Goal: Task Accomplishment & Management: Use online tool/utility

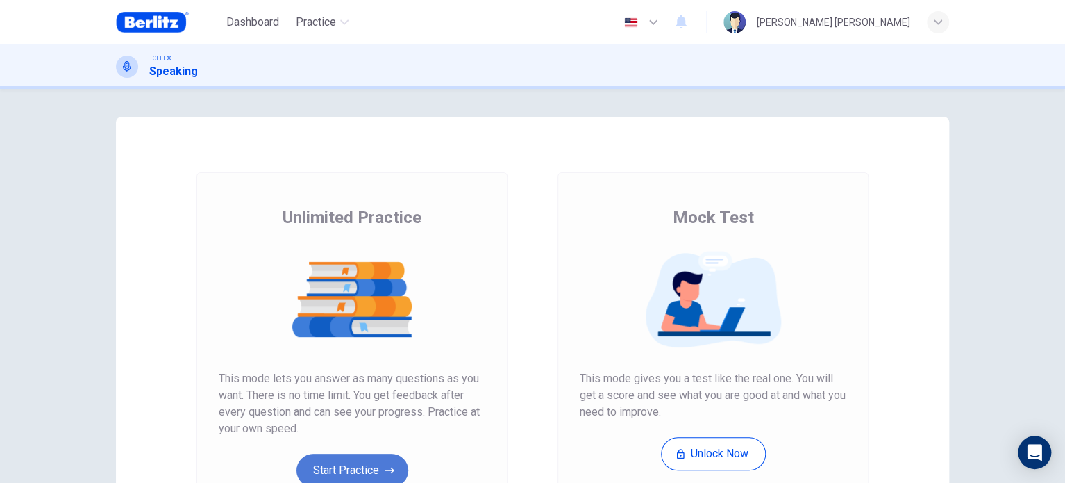
click at [351, 455] on button "Start Practice" at bounding box center [353, 469] width 112 height 33
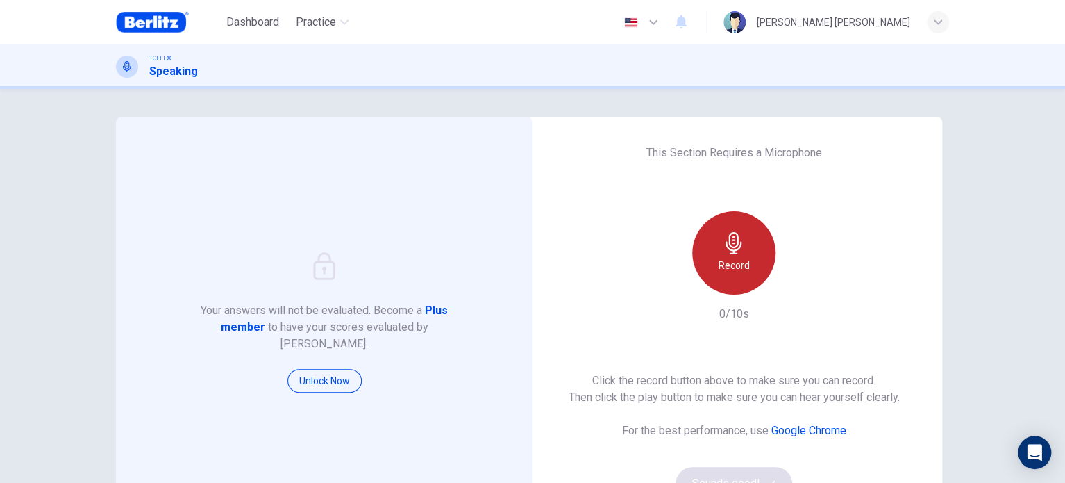
click at [758, 250] on div "Record" at bounding box center [733, 252] width 83 height 83
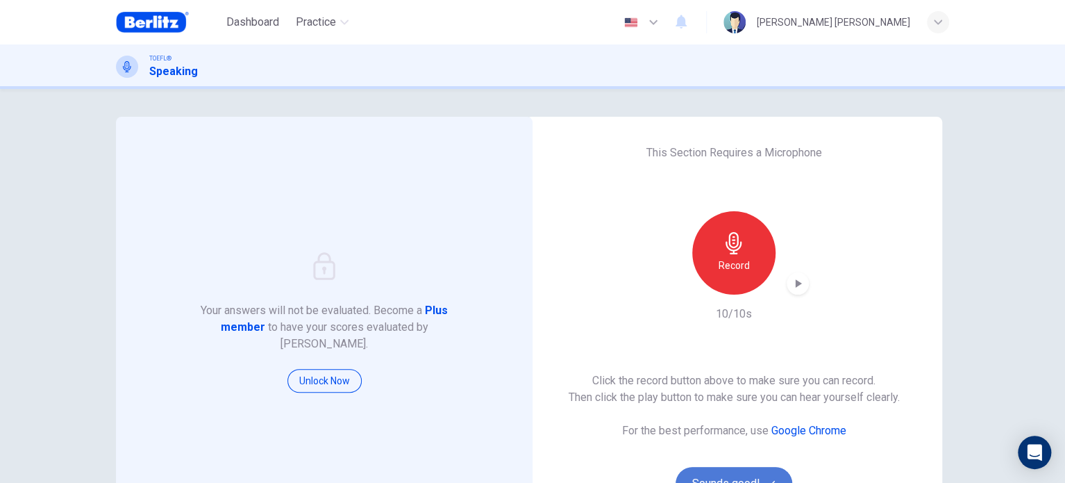
click at [736, 474] on button "Sounds good!" at bounding box center [734, 483] width 117 height 33
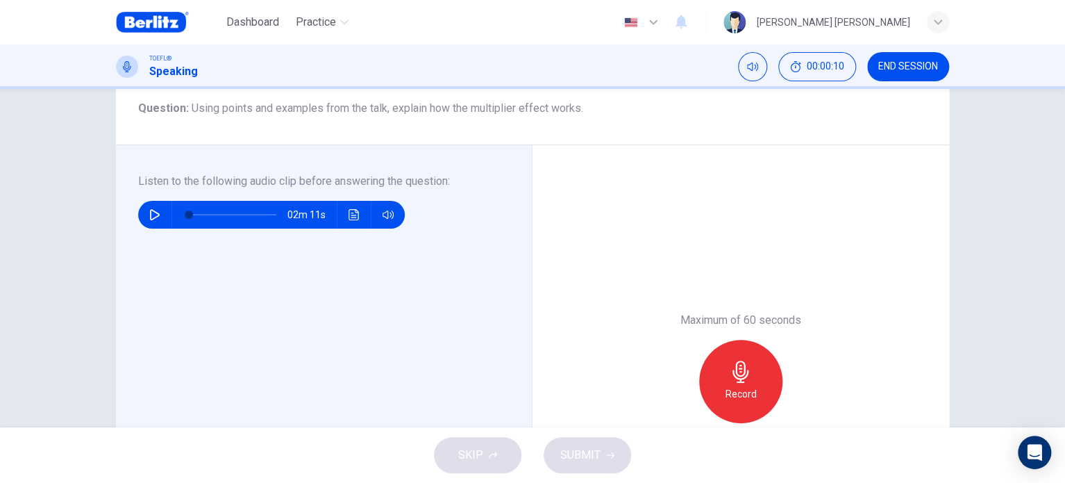
scroll to position [158, 0]
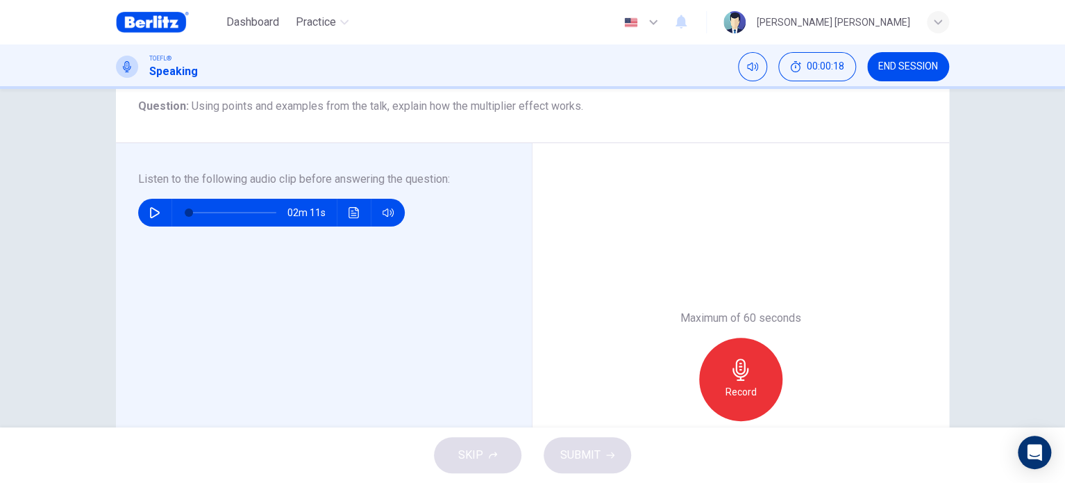
click at [149, 211] on icon "button" at bounding box center [154, 212] width 11 height 11
click at [189, 214] on span at bounding box center [232, 212] width 87 height 19
drag, startPoint x: 188, startPoint y: 214, endPoint x: 173, endPoint y: 219, distance: 16.0
click at [185, 217] on span at bounding box center [189, 212] width 8 height 8
click at [155, 213] on icon "button" at bounding box center [154, 212] width 11 height 11
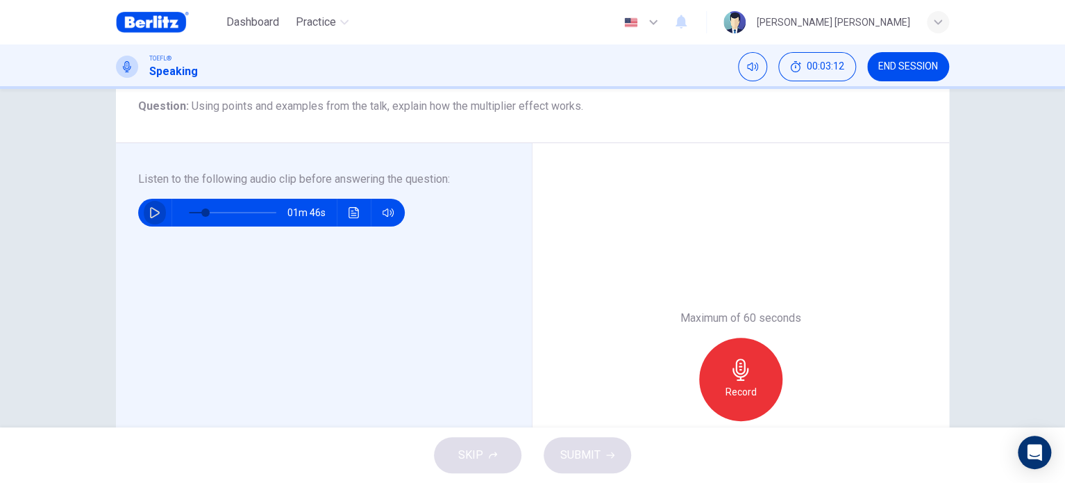
click at [149, 208] on icon "button" at bounding box center [154, 212] width 11 height 11
click at [199, 213] on span at bounding box center [203, 212] width 8 height 8
click at [201, 213] on span at bounding box center [205, 212] width 8 height 8
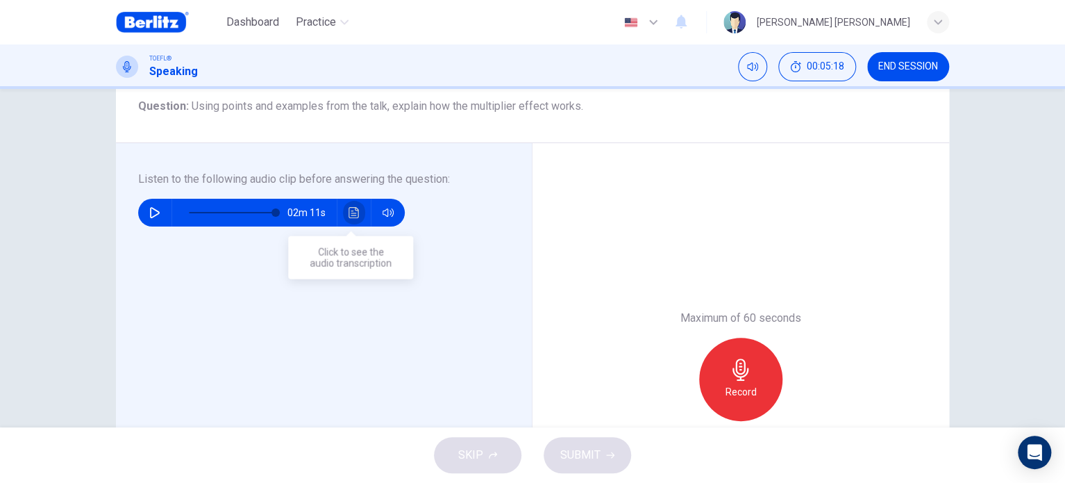
click at [356, 213] on button "Click to see the audio transcription" at bounding box center [354, 213] width 22 height 28
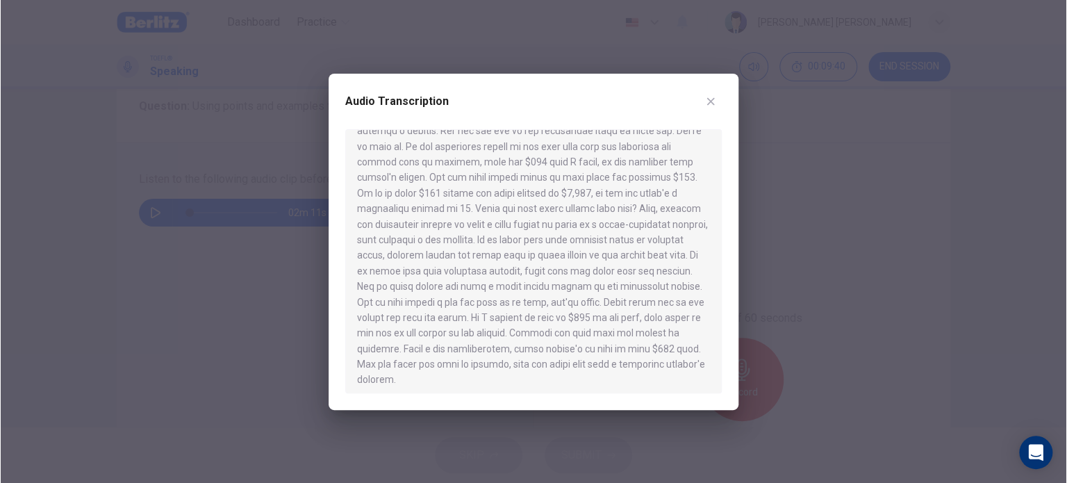
scroll to position [133, 0]
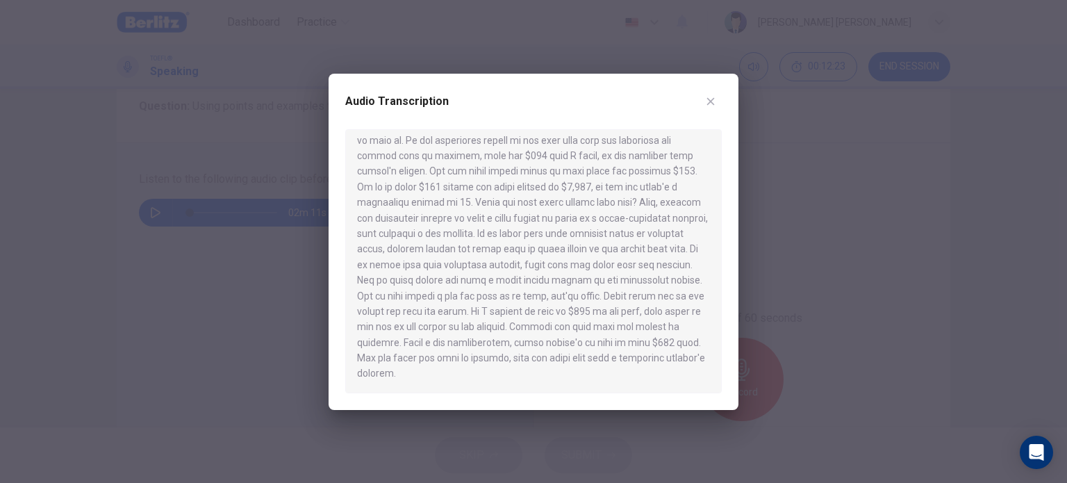
click at [940, 160] on div at bounding box center [533, 241] width 1067 height 483
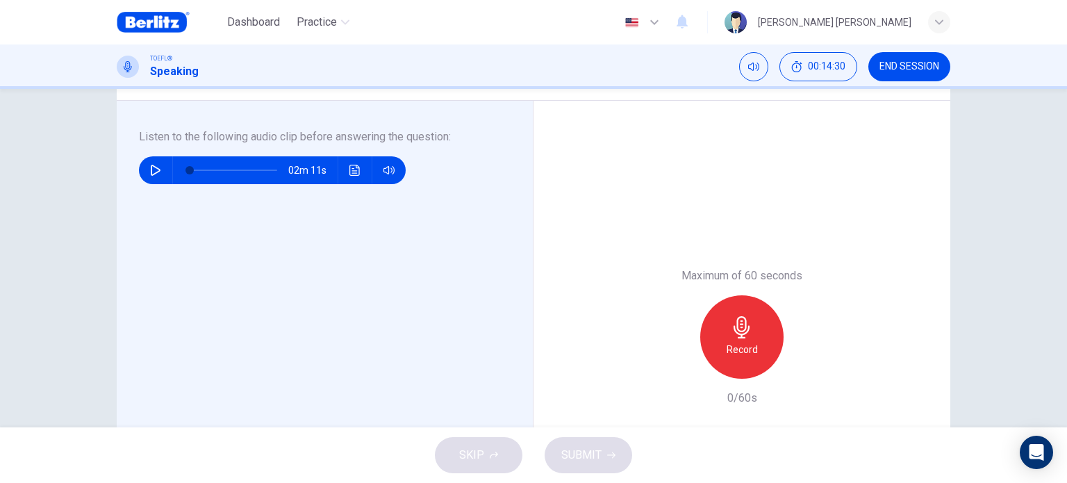
scroll to position [201, 0]
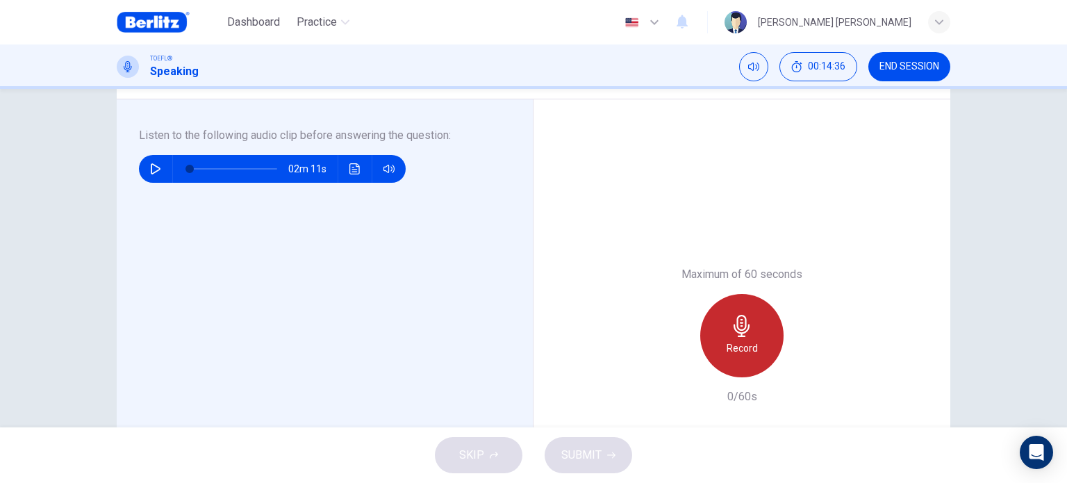
click at [756, 335] on div "Record" at bounding box center [741, 335] width 83 height 83
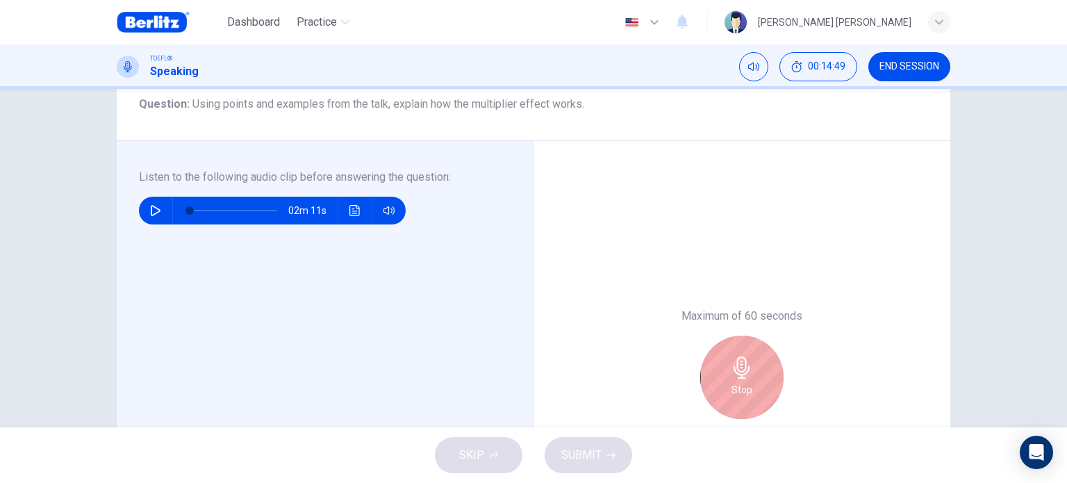
scroll to position [164, 0]
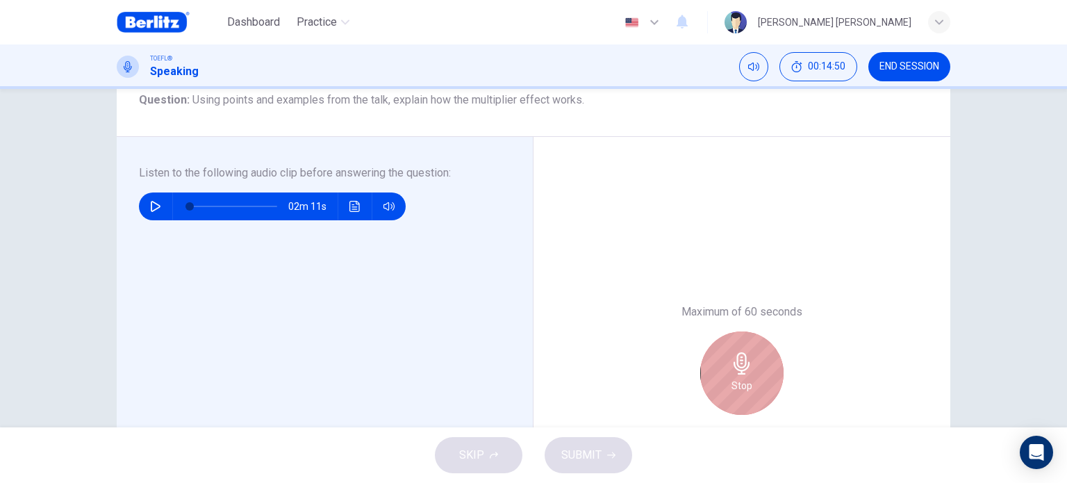
click at [753, 372] on div "Stop" at bounding box center [741, 372] width 83 height 83
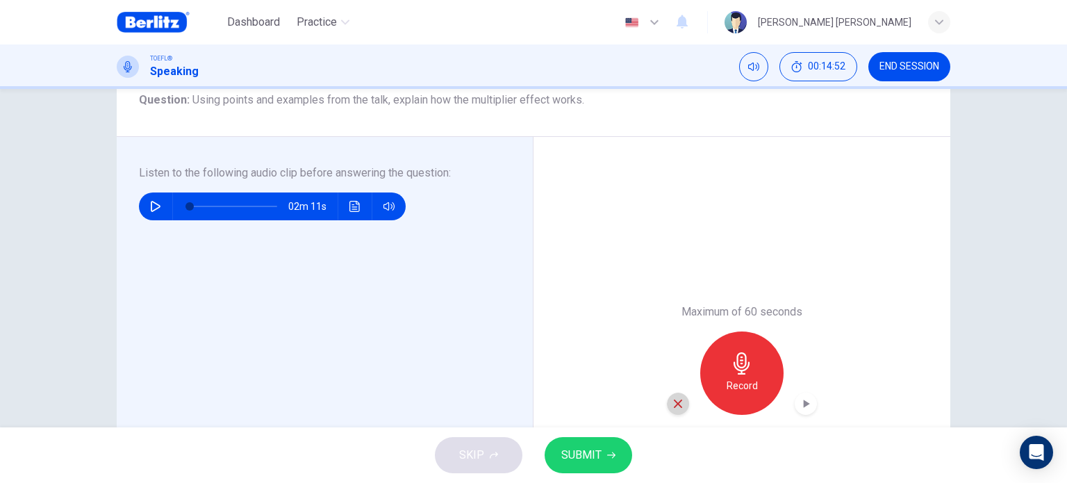
click at [672, 397] on icon "button" at bounding box center [678, 403] width 12 height 12
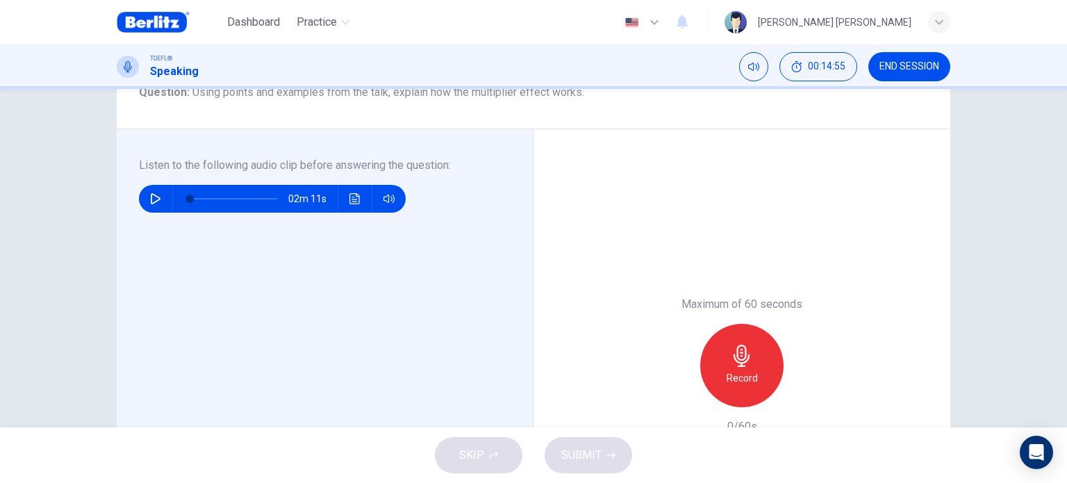
scroll to position [169, 0]
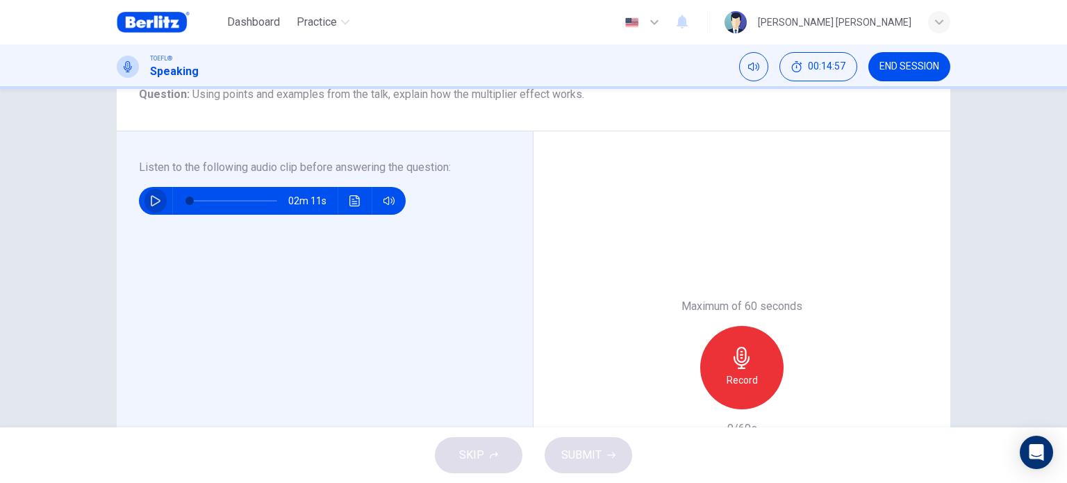
click at [153, 202] on icon "button" at bounding box center [156, 200] width 10 height 11
click at [207, 206] on span at bounding box center [233, 200] width 87 height 19
drag, startPoint x: 198, startPoint y: 206, endPoint x: 160, endPoint y: 203, distance: 37.6
click at [160, 203] on div "02m 11s" at bounding box center [272, 201] width 267 height 28
click at [160, 203] on button "button" at bounding box center [155, 201] width 22 height 28
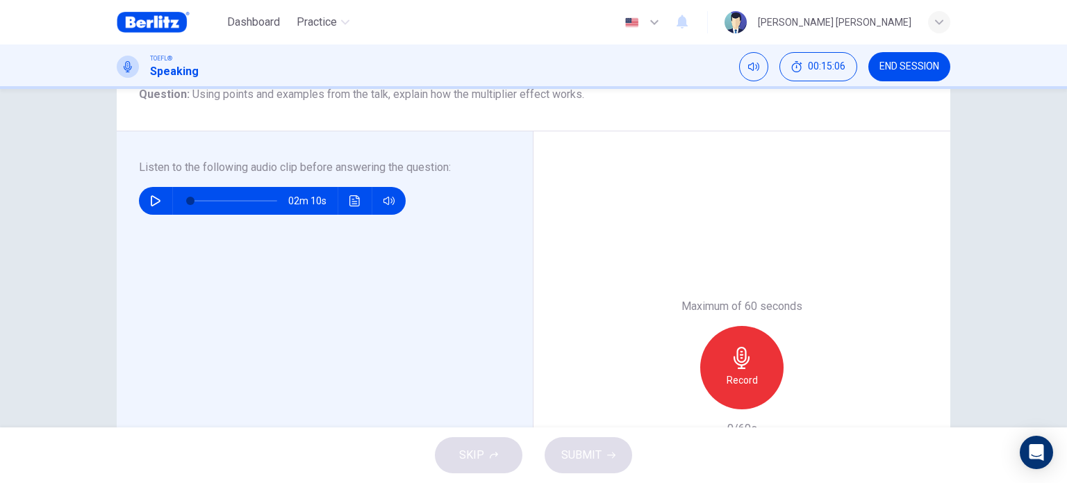
click at [736, 372] on h6 "Record" at bounding box center [741, 380] width 31 height 17
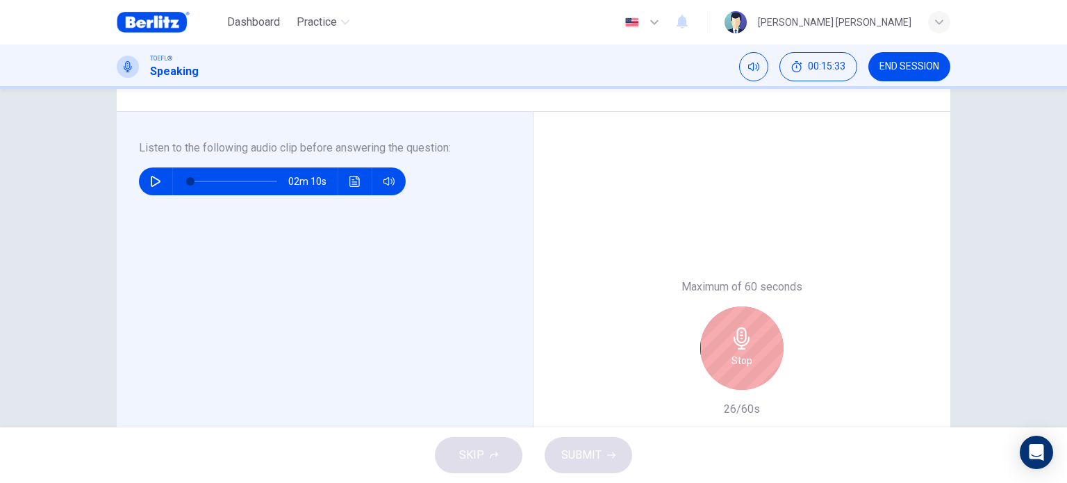
scroll to position [187, 0]
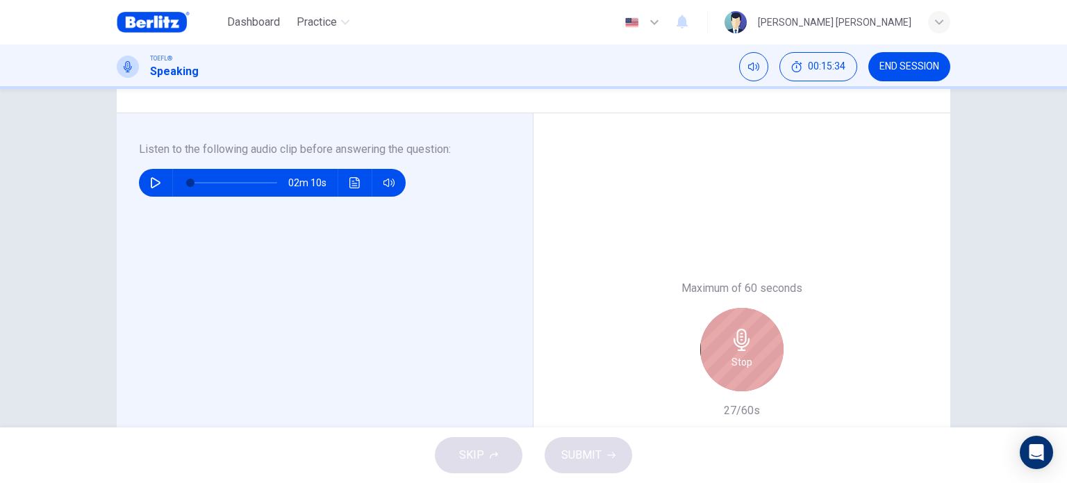
click at [736, 344] on icon "button" at bounding box center [741, 339] width 16 height 22
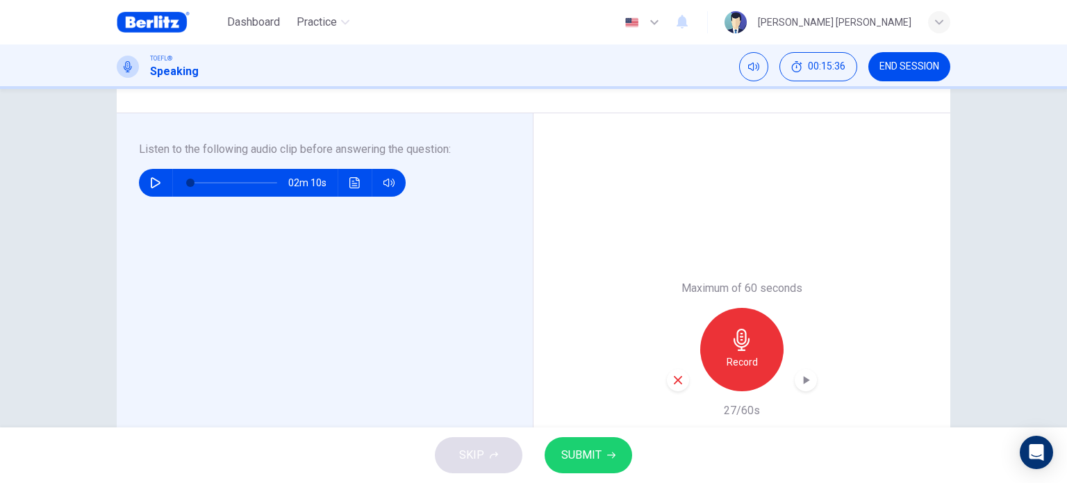
click at [667, 377] on div "button" at bounding box center [678, 380] width 22 height 22
click at [667, 377] on div "Record" at bounding box center [742, 349] width 150 height 83
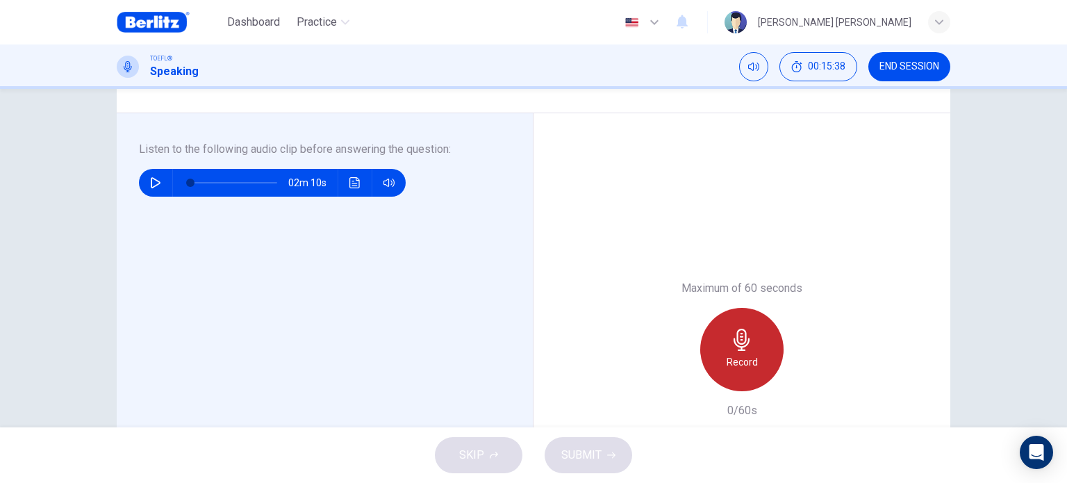
click at [722, 369] on div "Record" at bounding box center [741, 349] width 83 height 83
click at [722, 369] on div "Stop" at bounding box center [741, 349] width 83 height 83
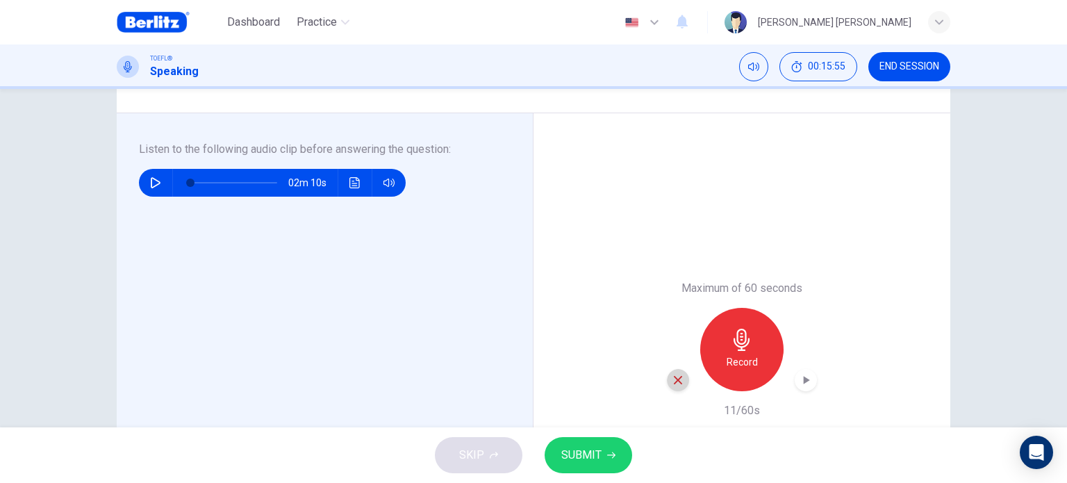
click at [676, 385] on icon "button" at bounding box center [678, 380] width 12 height 12
click at [758, 348] on div "Record" at bounding box center [741, 349] width 83 height 83
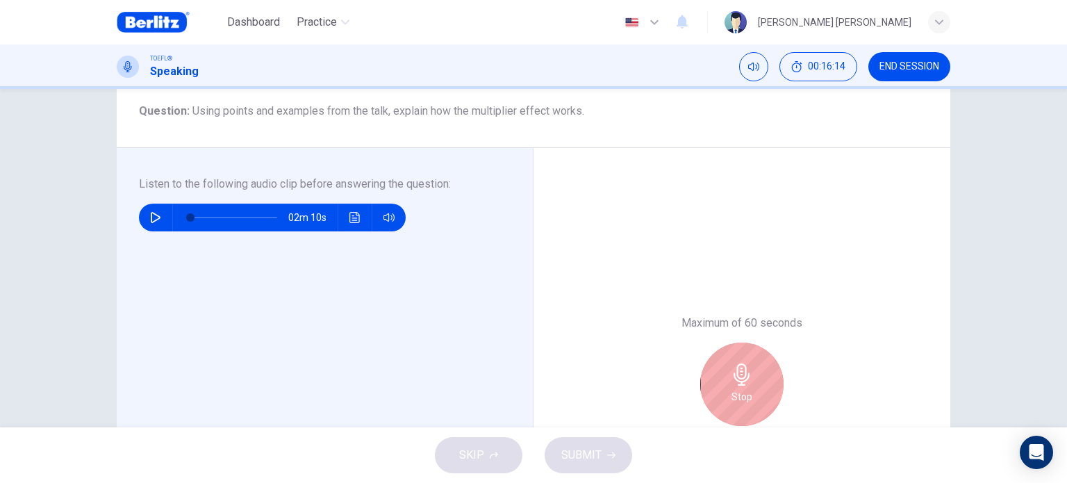
scroll to position [160, 0]
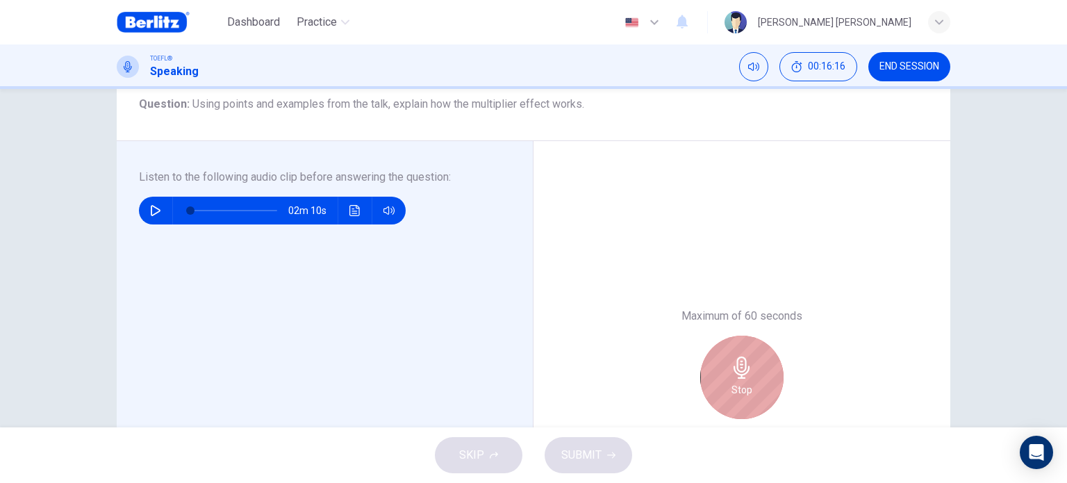
click at [719, 362] on div "Stop" at bounding box center [741, 376] width 83 height 83
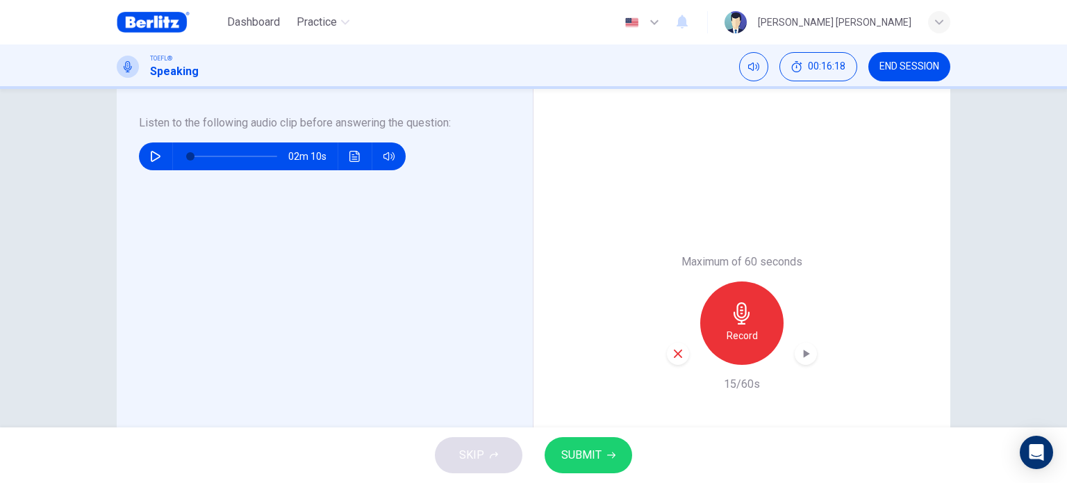
scroll to position [217, 0]
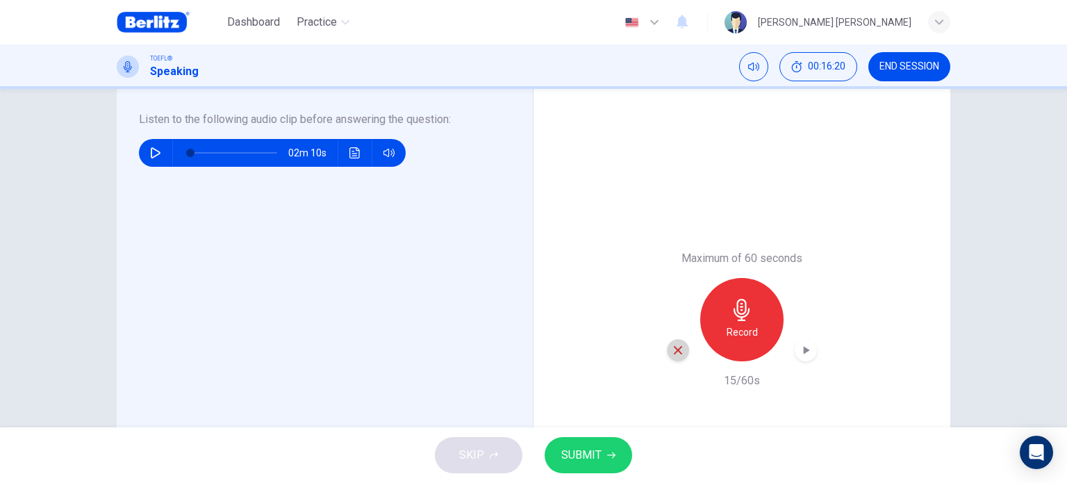
click at [672, 347] on icon "button" at bounding box center [678, 350] width 12 height 12
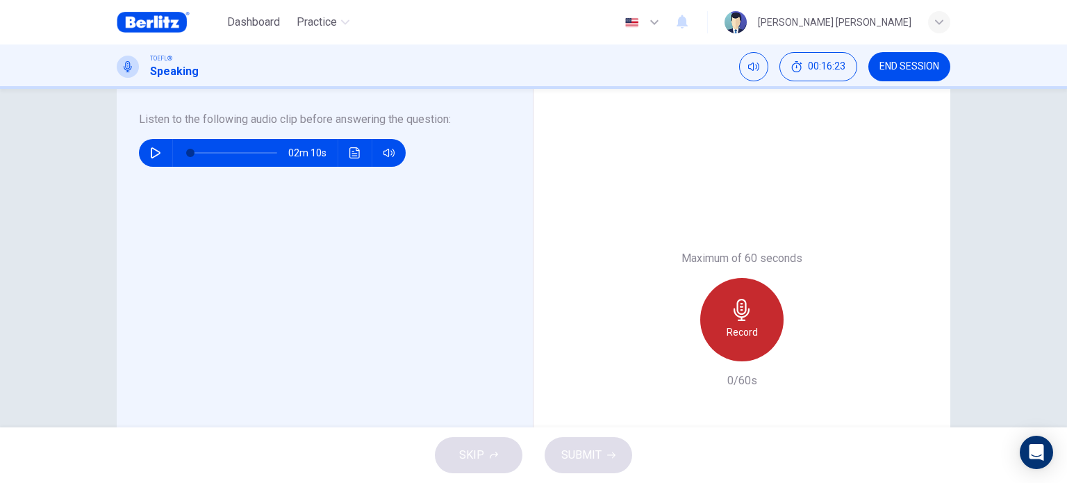
click at [747, 302] on icon "button" at bounding box center [742, 310] width 22 height 22
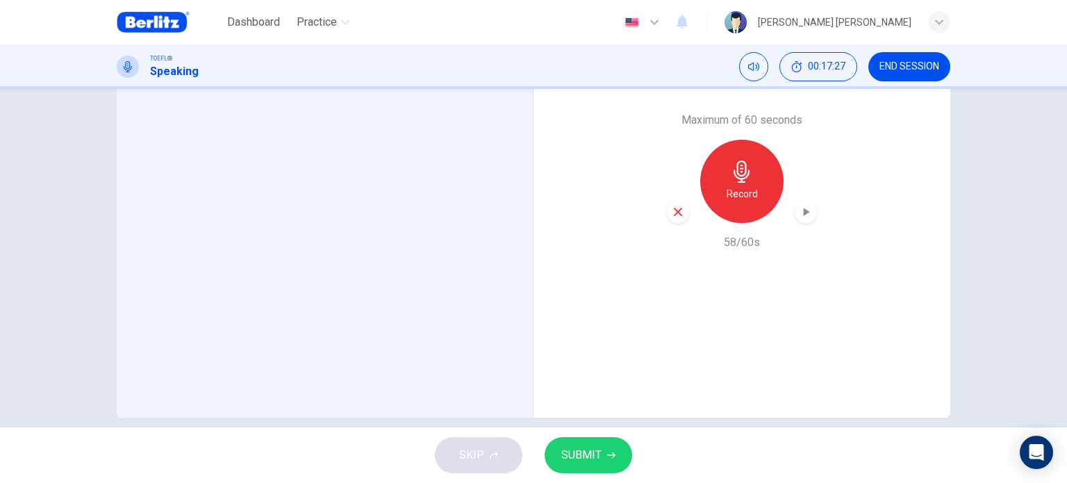
scroll to position [373, 0]
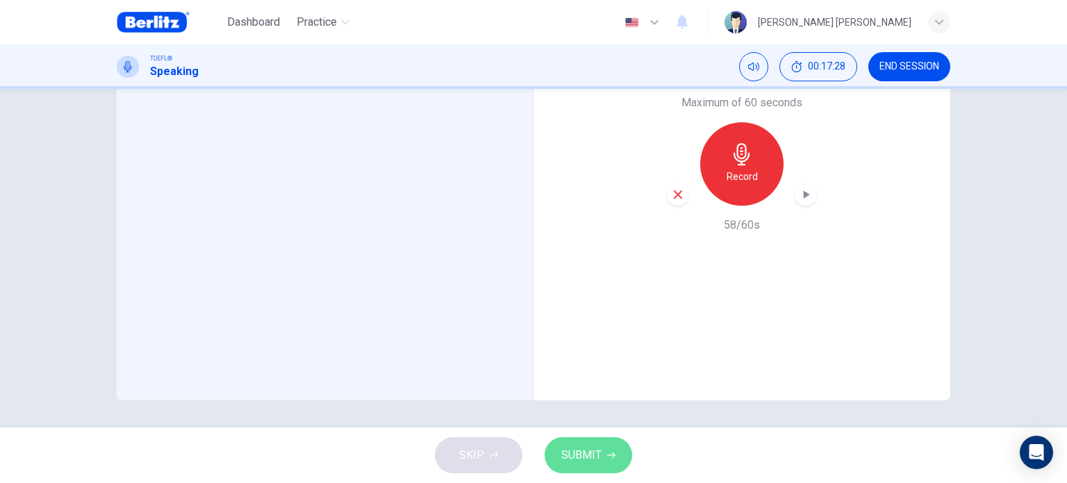
click at [590, 460] on span "SUBMIT" at bounding box center [581, 454] width 40 height 19
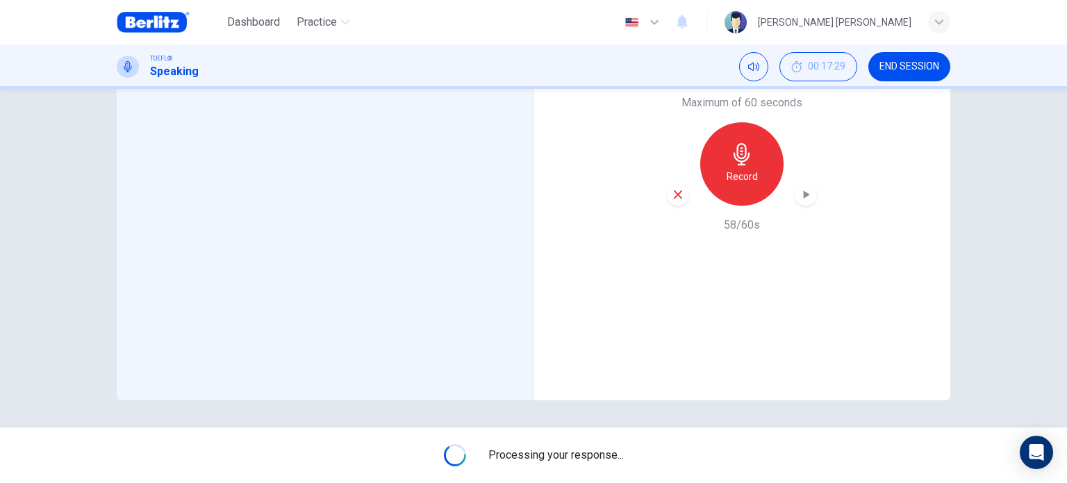
type input "*"
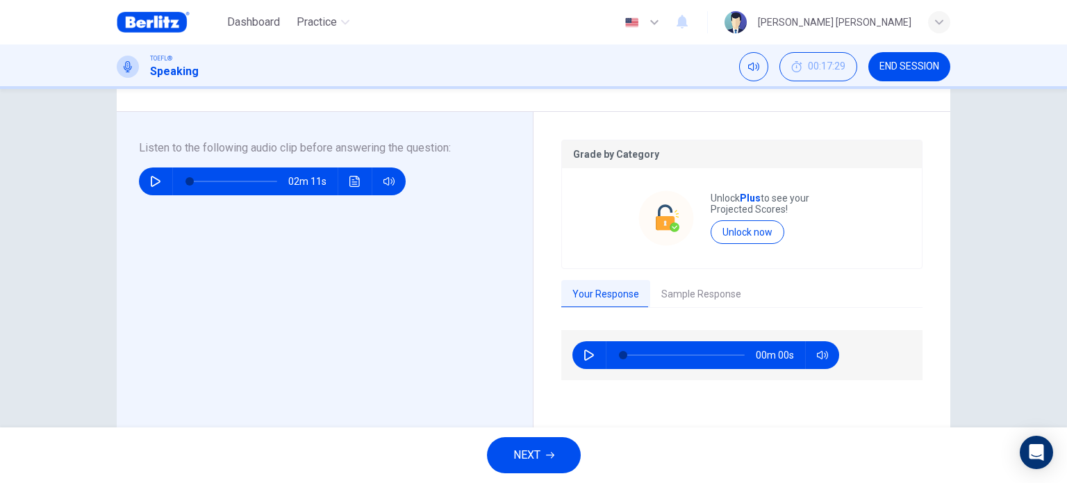
scroll to position [185, 0]
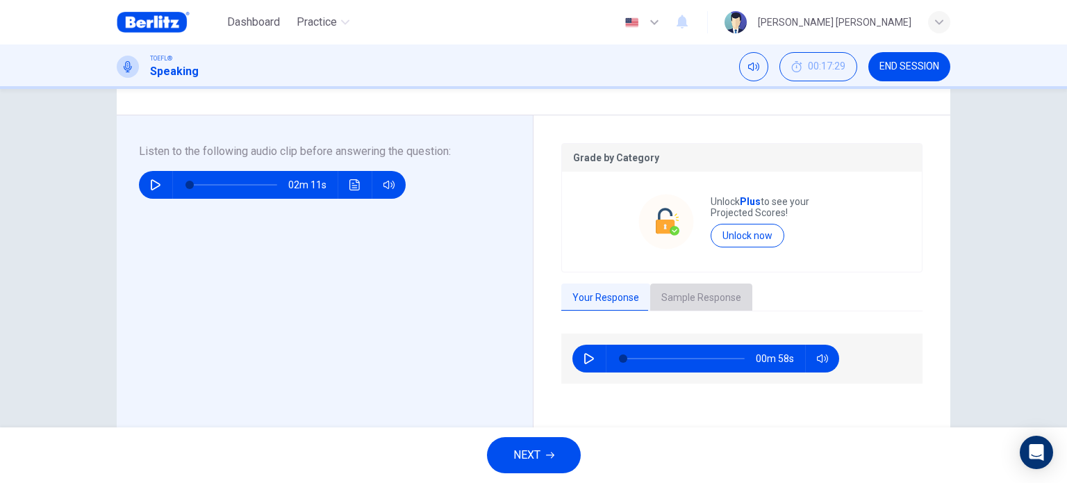
click at [706, 294] on button "Sample Response" at bounding box center [701, 297] width 102 height 29
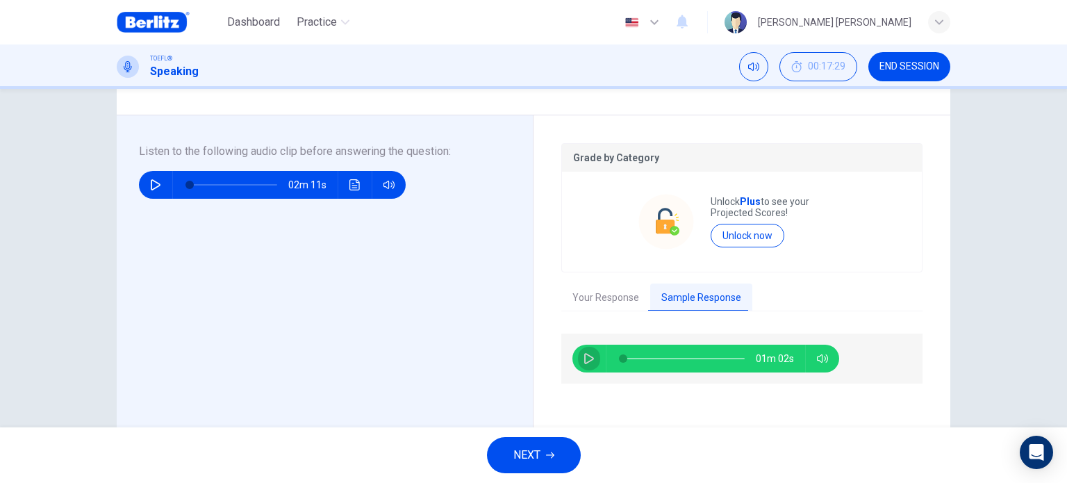
click at [584, 359] on icon "button" at bounding box center [588, 358] width 11 height 11
type input "*"
click at [555, 456] on button "NEXT" at bounding box center [534, 455] width 94 height 36
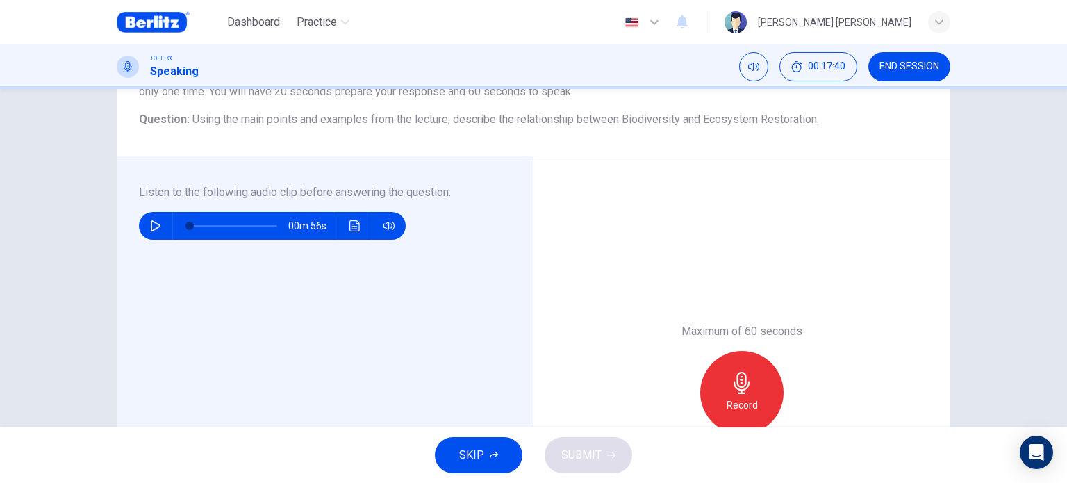
scroll to position [147, 0]
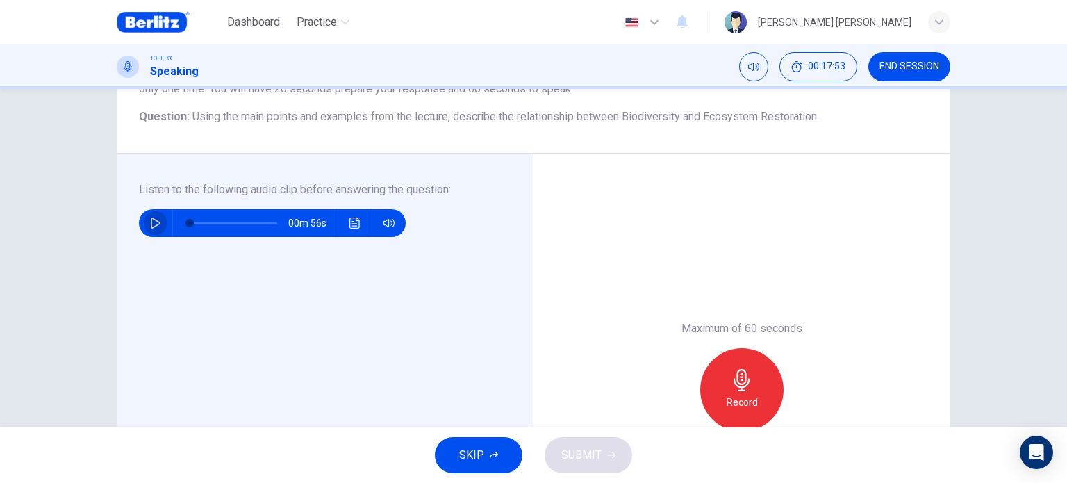
click at [145, 222] on button "button" at bounding box center [155, 223] width 22 height 28
click at [190, 222] on span at bounding box center [233, 222] width 87 height 19
click at [187, 222] on span at bounding box center [191, 223] width 8 height 8
type input "*"
click at [359, 227] on button "Click to see the audio transcription" at bounding box center [355, 223] width 22 height 28
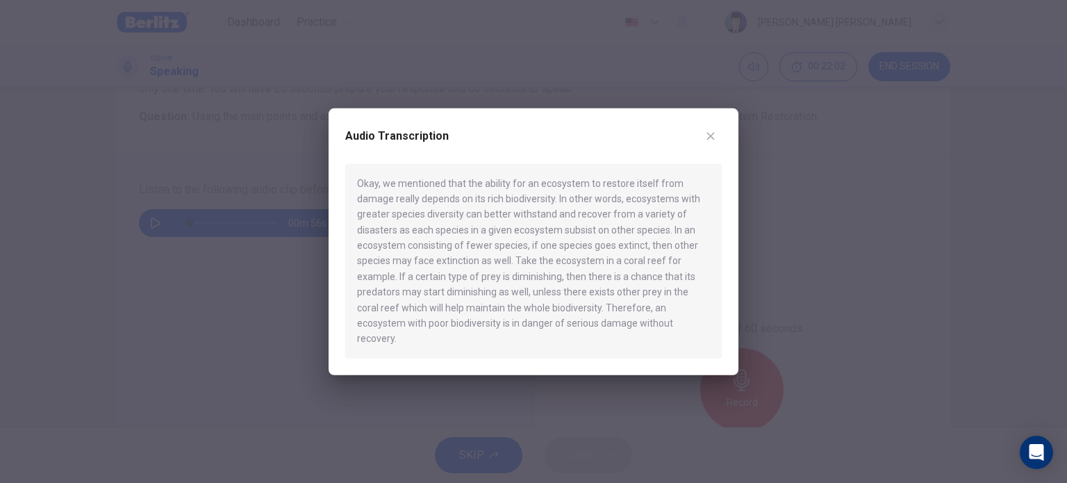
click at [837, 279] on div at bounding box center [533, 241] width 1067 height 483
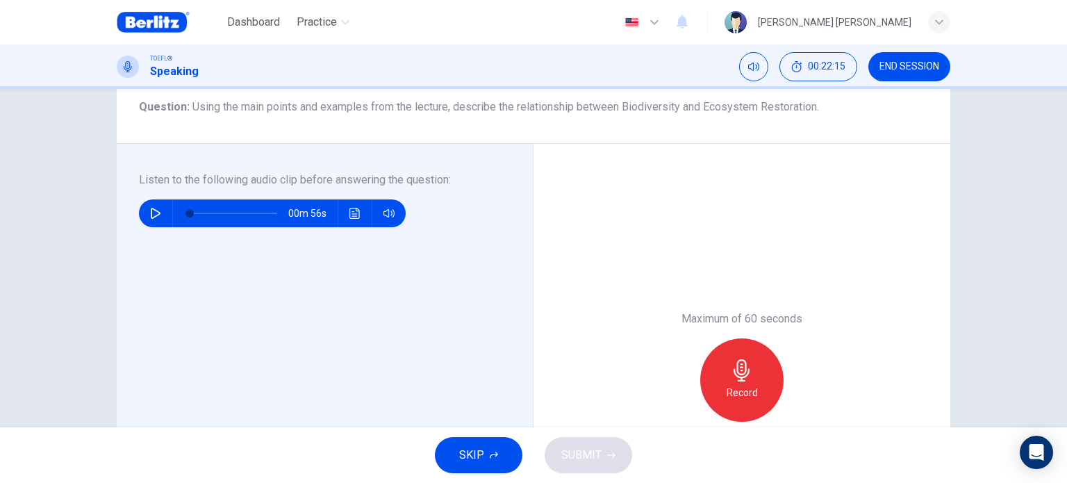
scroll to position [164, 0]
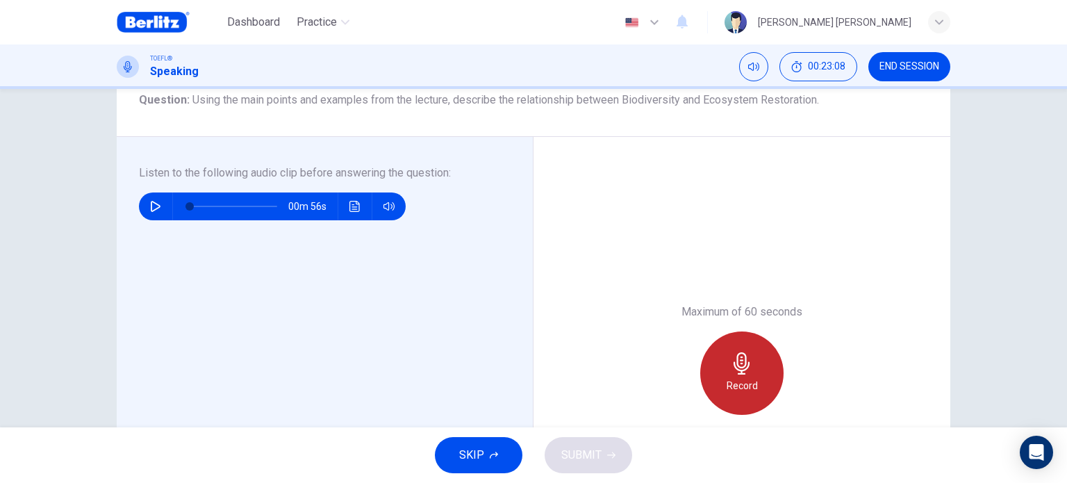
click at [761, 370] on div "Record" at bounding box center [741, 372] width 83 height 83
click at [758, 369] on div "Stop" at bounding box center [741, 372] width 83 height 83
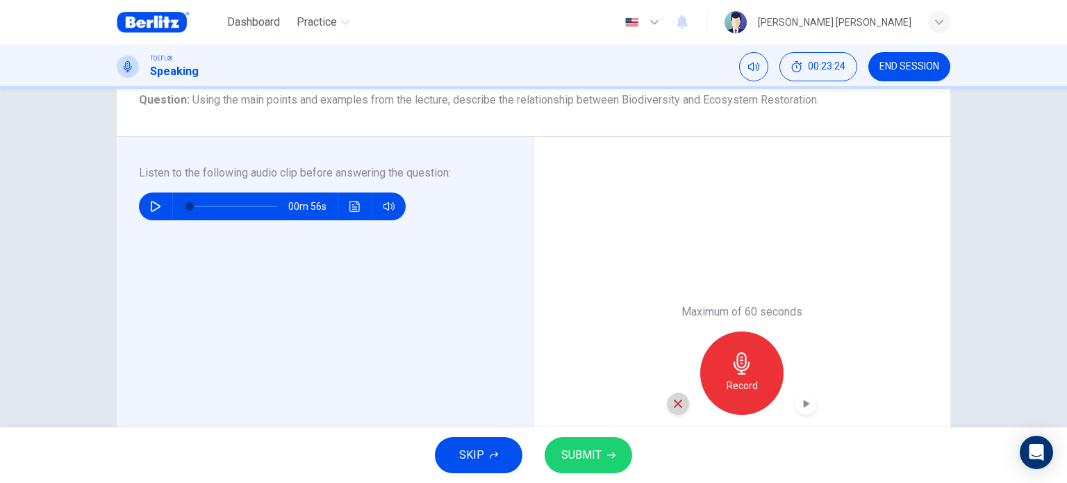
click at [678, 401] on icon "button" at bounding box center [678, 403] width 12 height 12
click at [742, 374] on div "Record" at bounding box center [741, 372] width 83 height 83
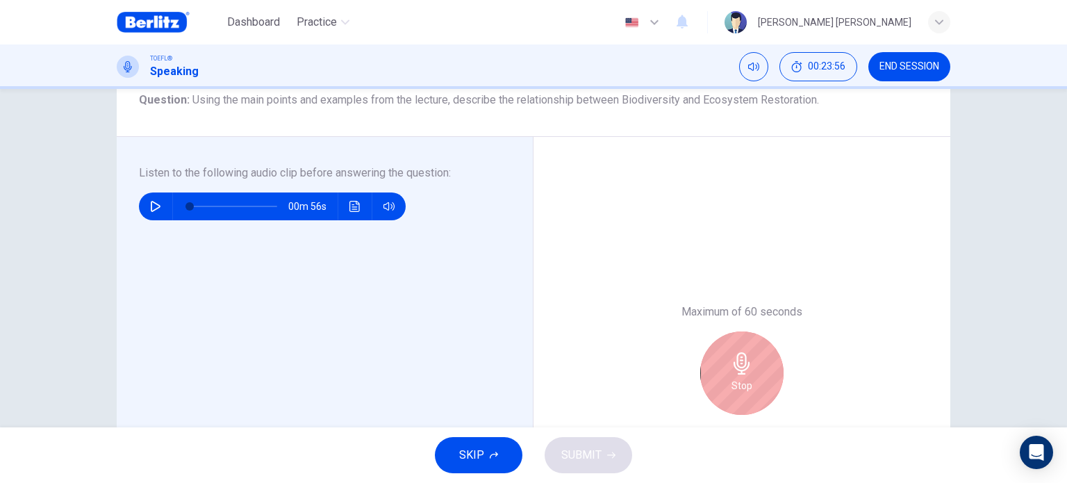
click at [742, 374] on div "Stop" at bounding box center [741, 372] width 83 height 83
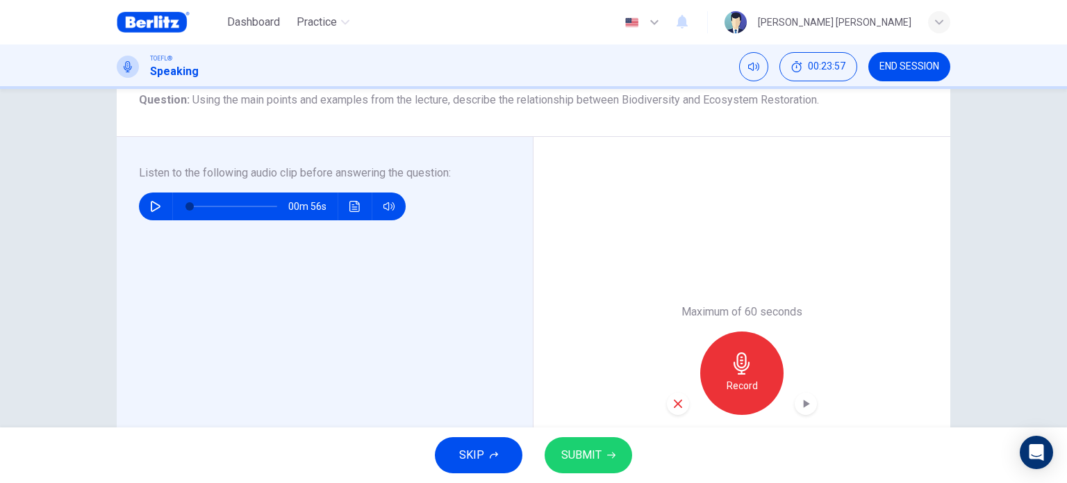
click at [674, 406] on icon "button" at bounding box center [678, 403] width 8 height 8
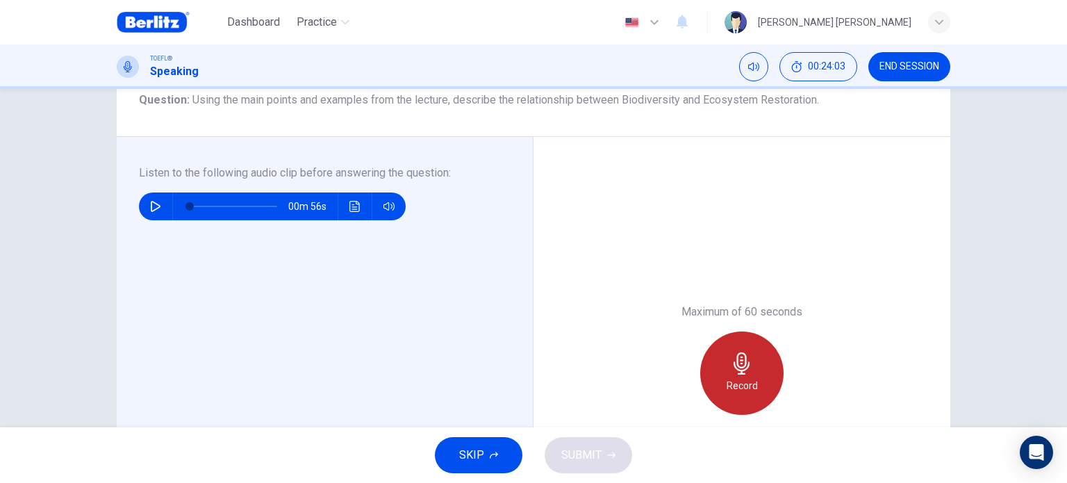
click at [722, 361] on div "Record" at bounding box center [741, 372] width 83 height 83
click at [722, 361] on div "Stop" at bounding box center [741, 372] width 83 height 83
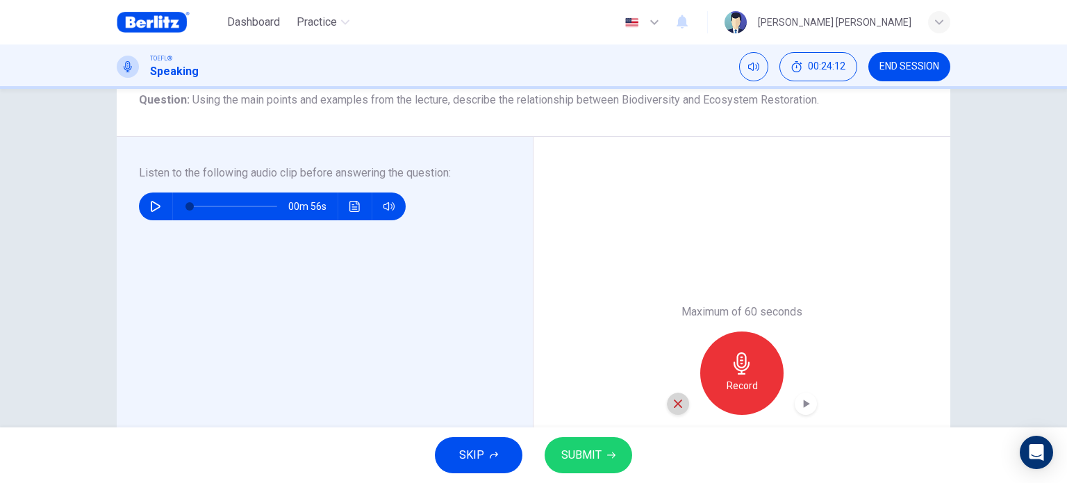
click at [674, 402] on icon "button" at bounding box center [678, 403] width 8 height 8
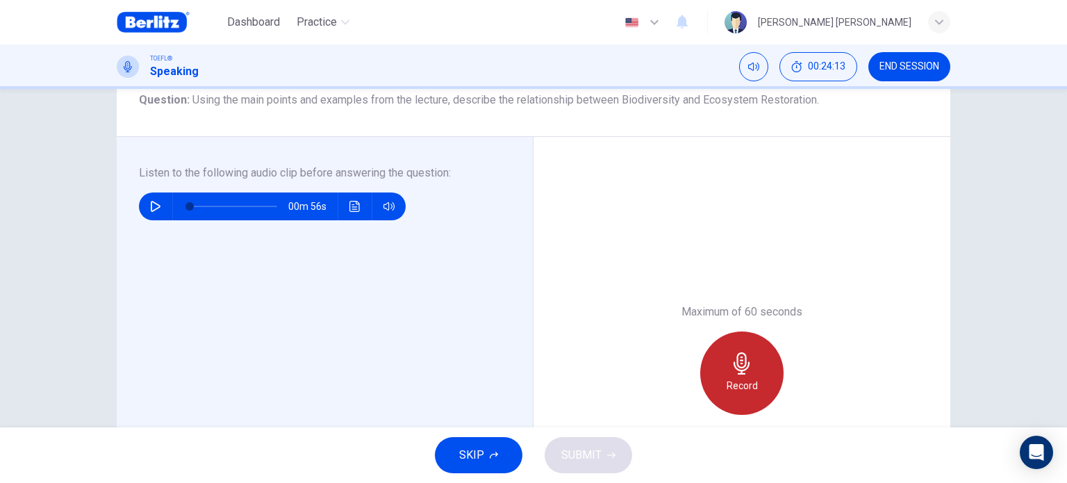
click at [733, 374] on div "Record" at bounding box center [741, 372] width 83 height 83
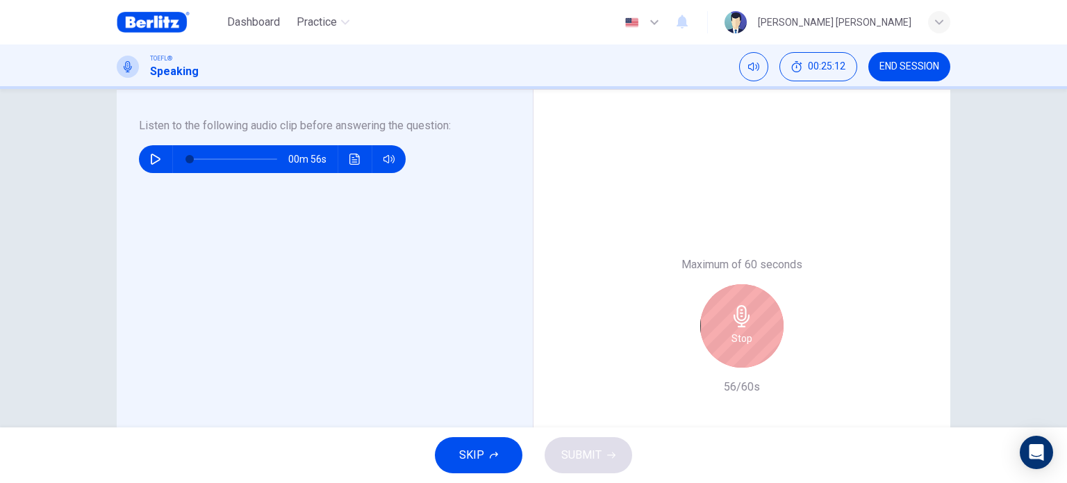
scroll to position [226, 0]
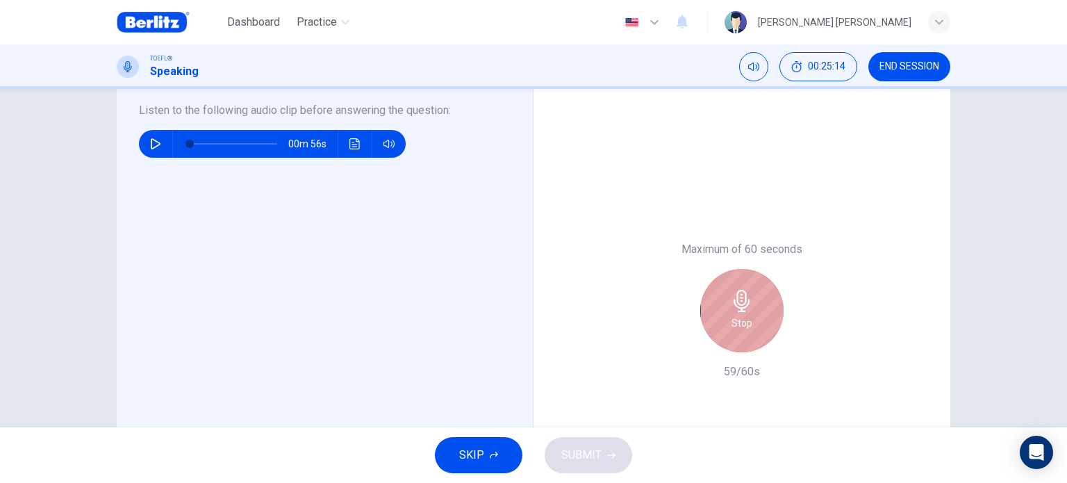
click at [731, 320] on h6 "Stop" at bounding box center [741, 323] width 21 height 17
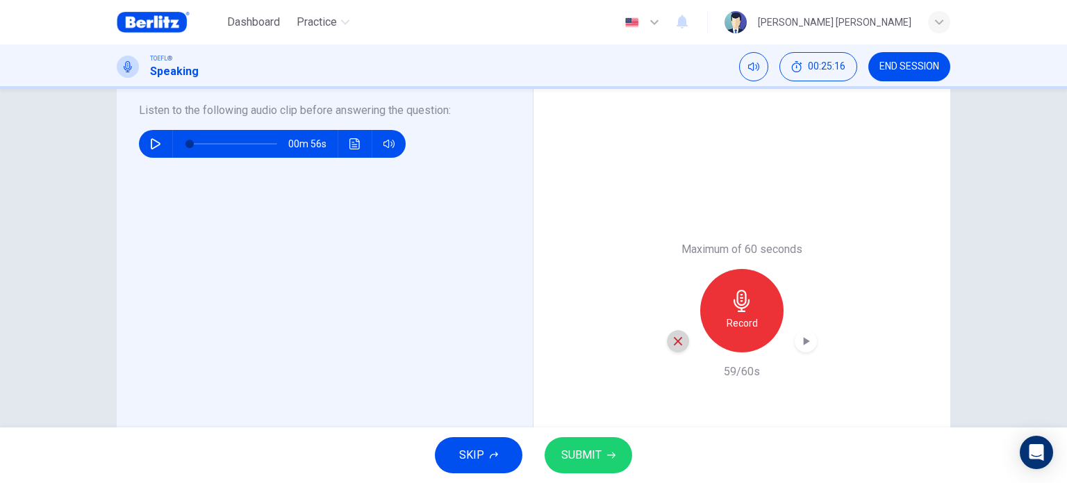
click at [674, 343] on icon "button" at bounding box center [678, 341] width 8 height 8
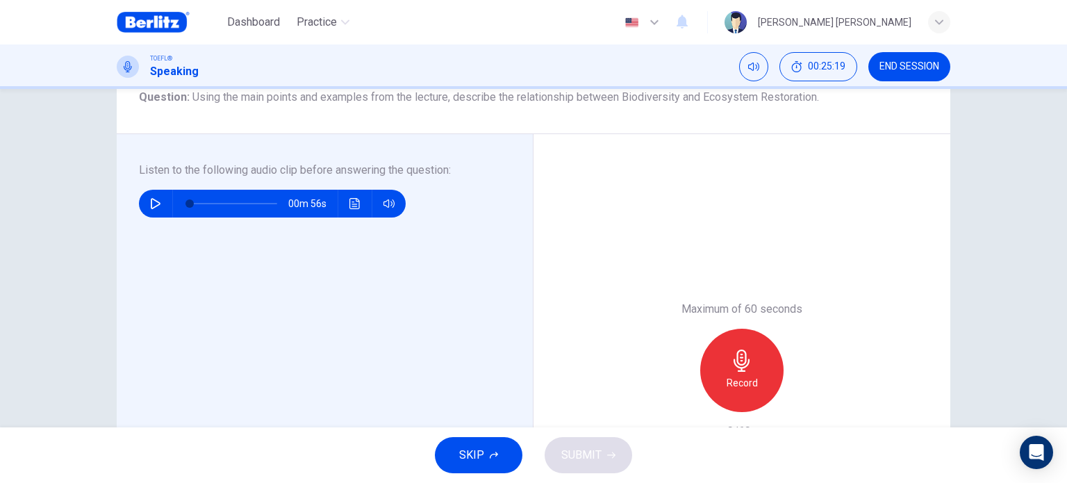
scroll to position [169, 0]
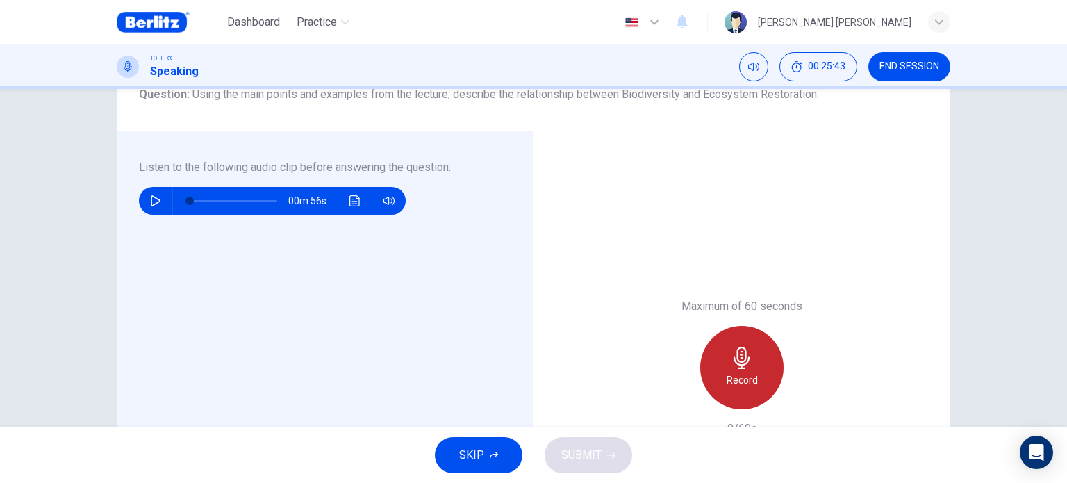
click at [731, 352] on icon "button" at bounding box center [742, 358] width 22 height 22
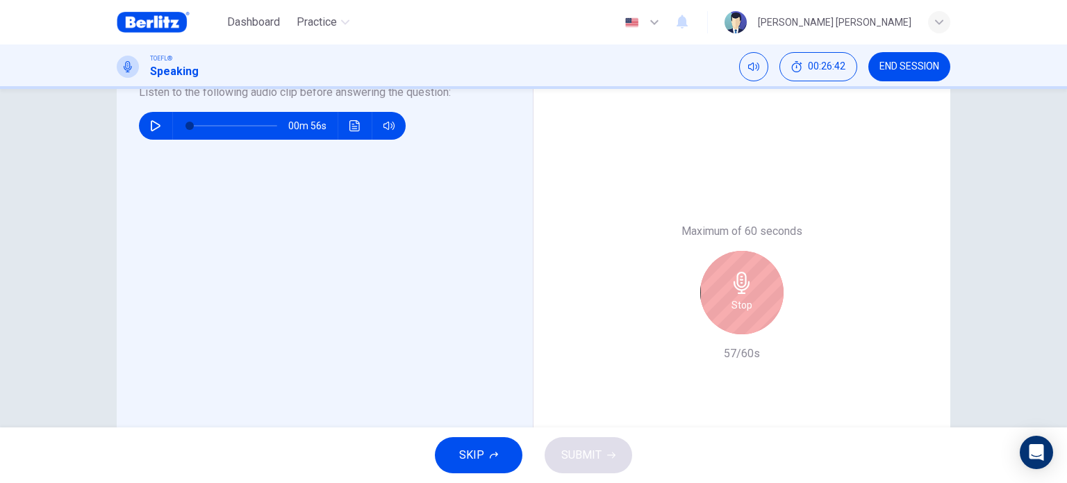
scroll to position [252, 0]
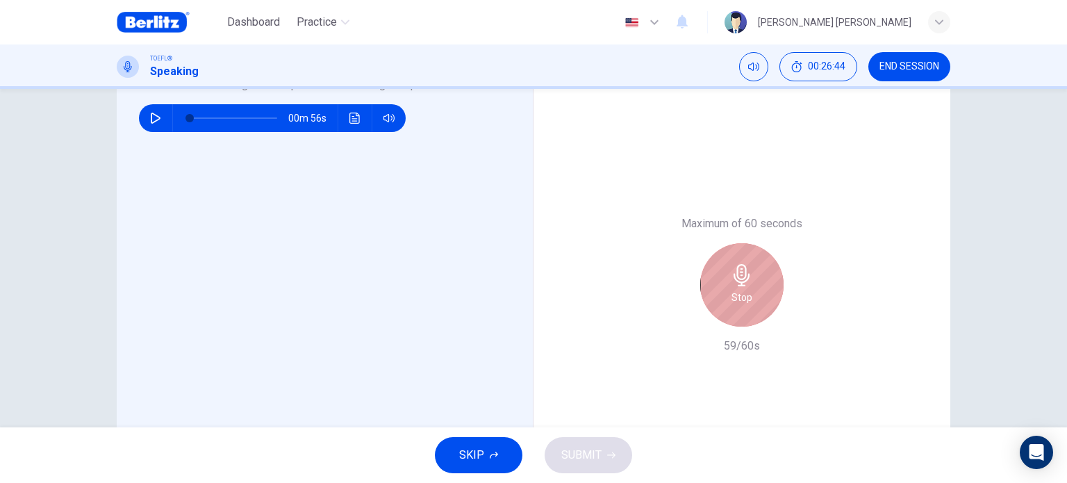
click at [738, 269] on icon "button" at bounding box center [742, 275] width 22 height 22
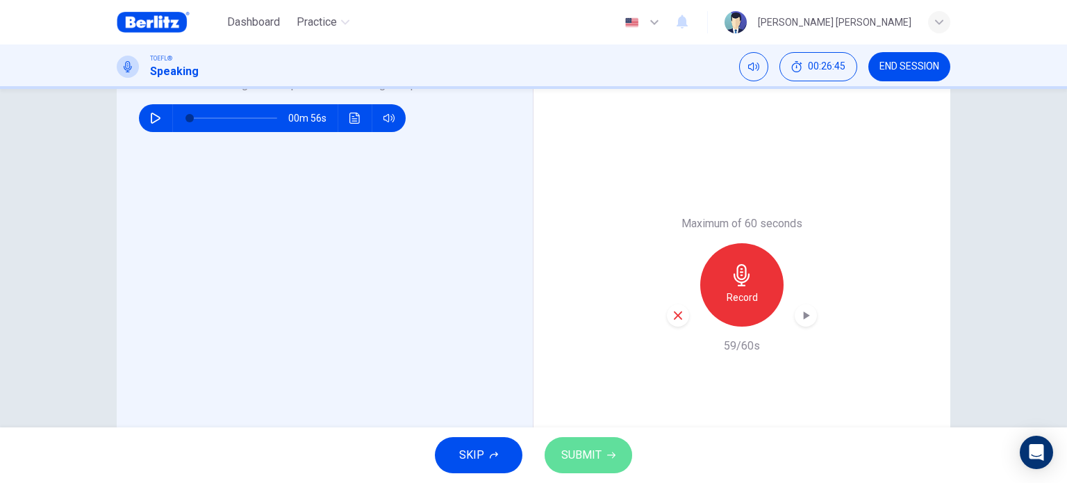
click at [597, 443] on button "SUBMIT" at bounding box center [587, 455] width 87 height 36
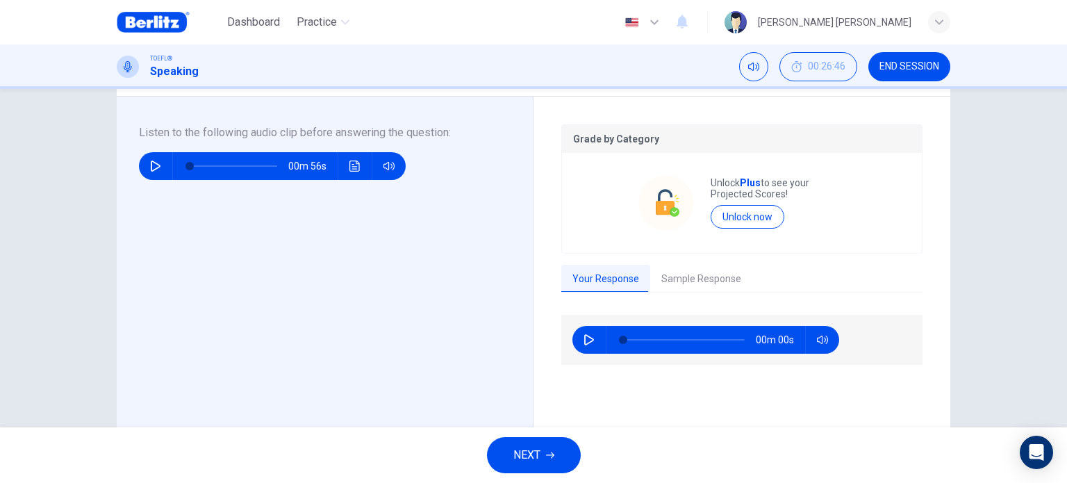
scroll to position [203, 0]
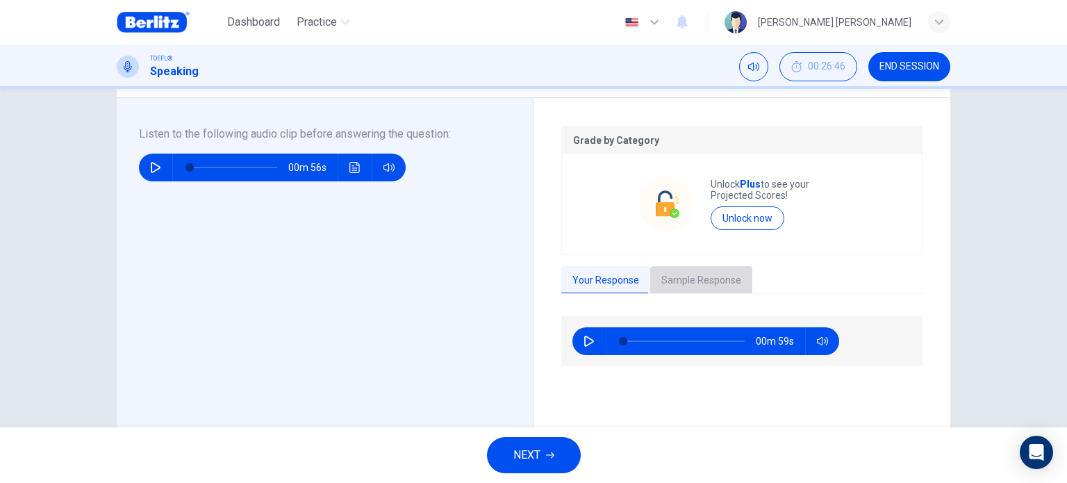
click at [697, 276] on button "Sample Response" at bounding box center [701, 280] width 102 height 29
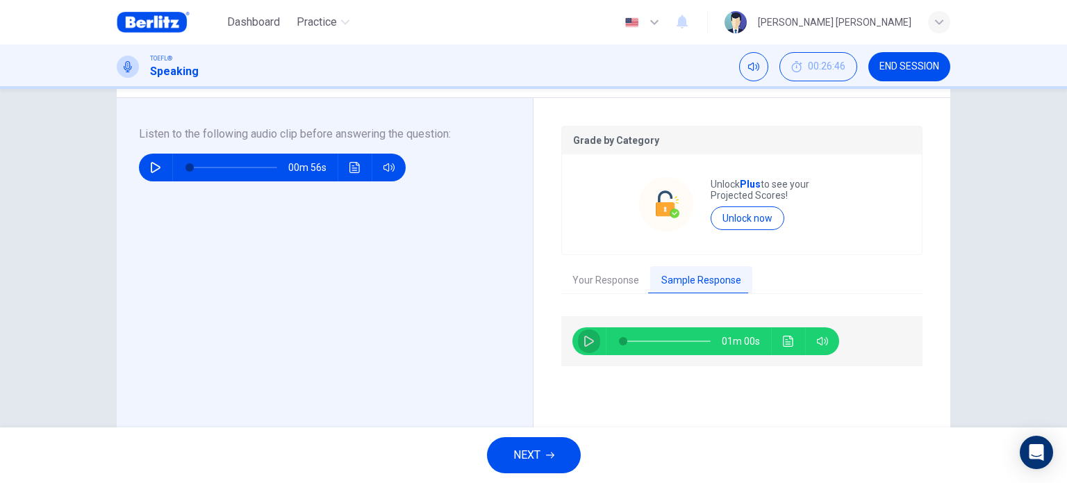
click at [587, 338] on icon "button" at bounding box center [589, 340] width 10 height 11
click at [790, 347] on button "Click to see the audio transcription" at bounding box center [788, 341] width 22 height 28
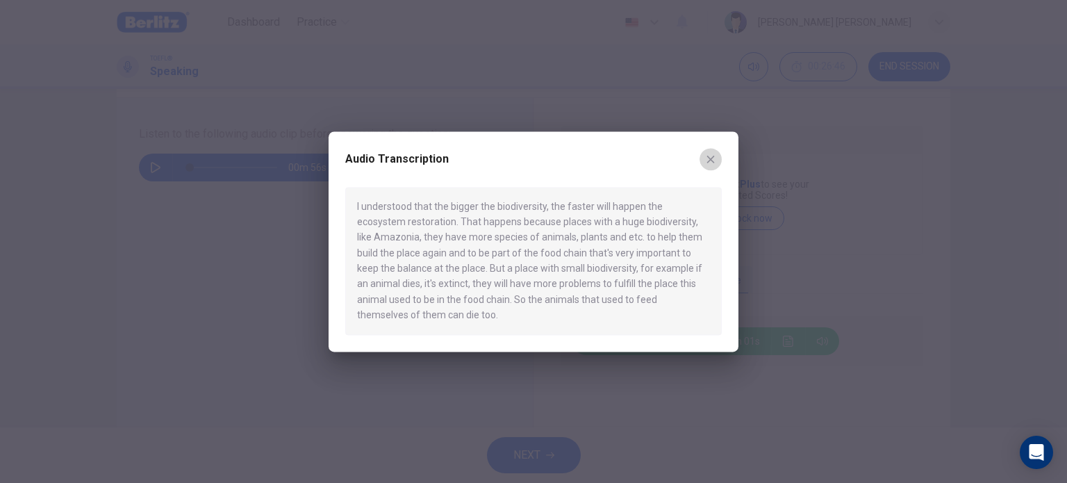
click at [717, 166] on button "button" at bounding box center [710, 159] width 22 height 22
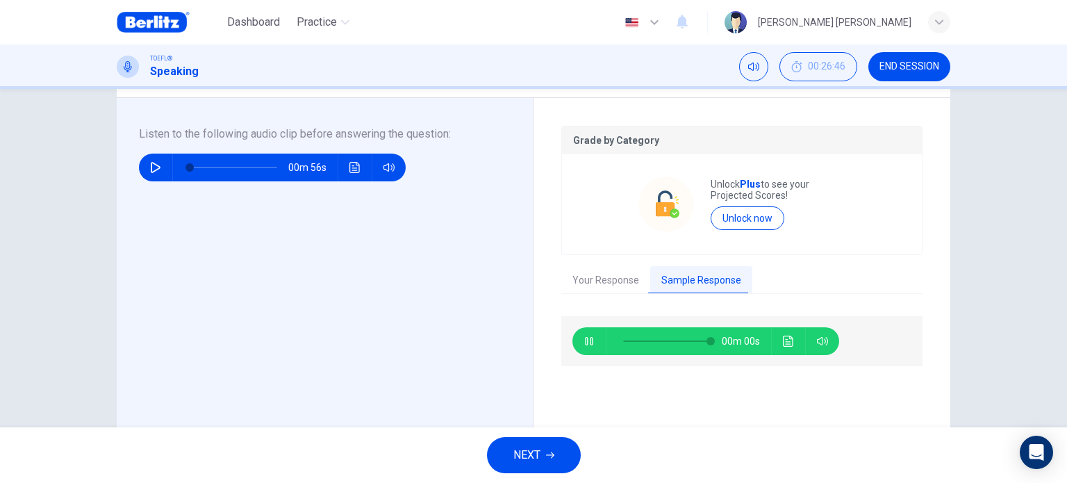
type input "*"
click at [547, 449] on button "NEXT" at bounding box center [534, 455] width 94 height 36
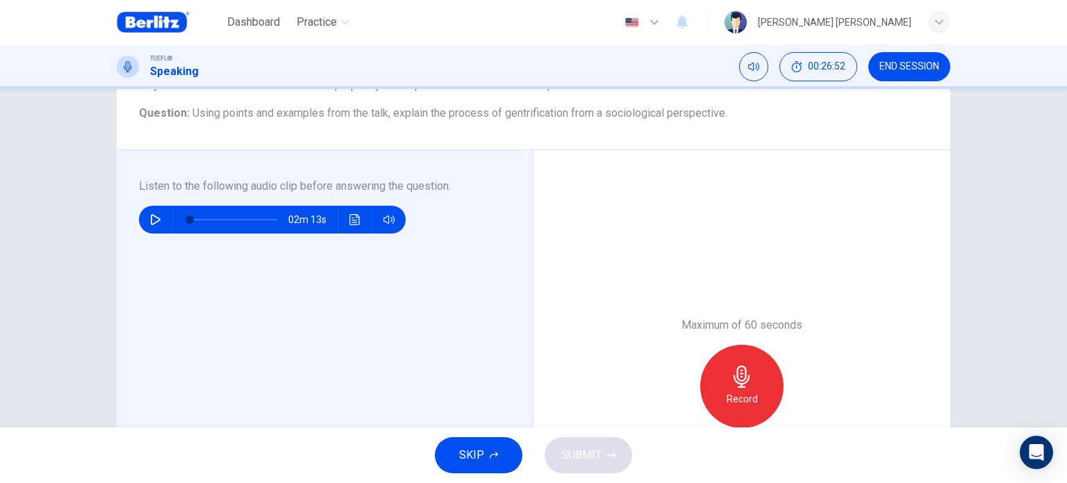
scroll to position [155, 0]
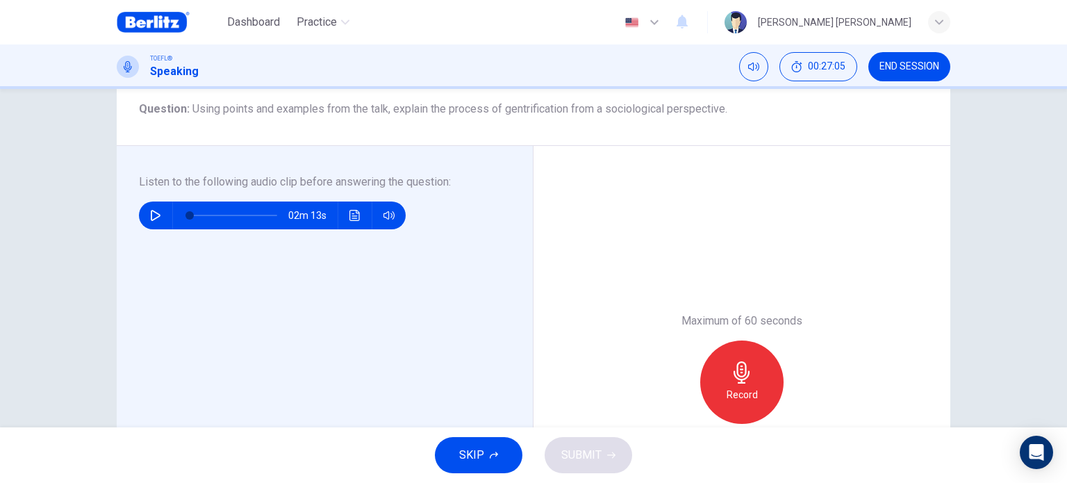
click at [170, 24] on img at bounding box center [153, 22] width 73 height 28
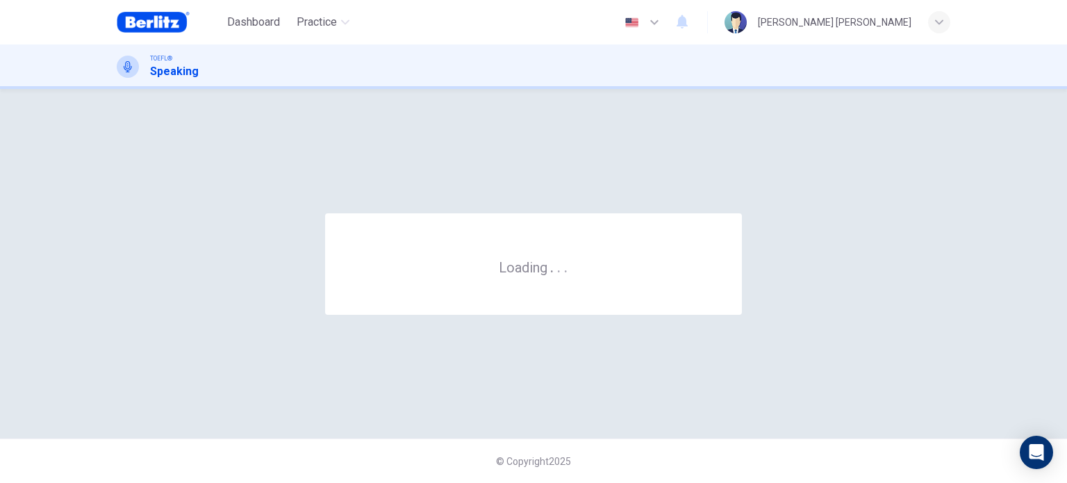
scroll to position [0, 0]
